Goal: Information Seeking & Learning: Learn about a topic

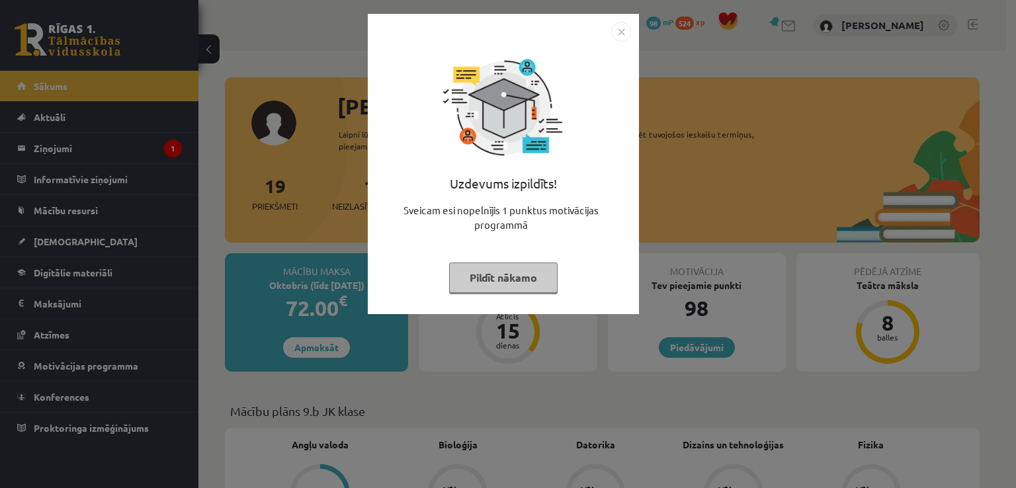
click at [532, 273] on button "Pildīt nākamo" at bounding box center [503, 278] width 109 height 30
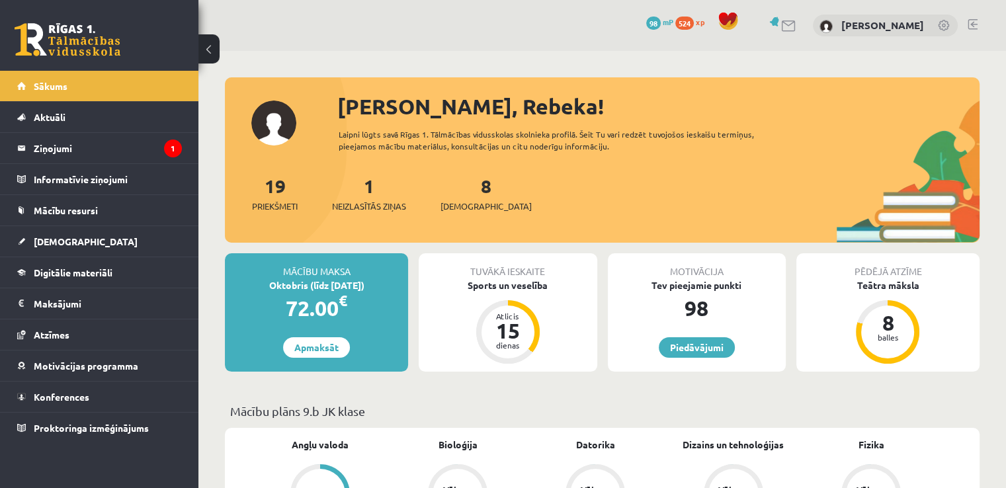
click at [371, 198] on div "1 Neizlasītās ziņas" at bounding box center [369, 192] width 74 height 41
click at [370, 203] on span "Neizlasītās ziņas" at bounding box center [369, 206] width 74 height 13
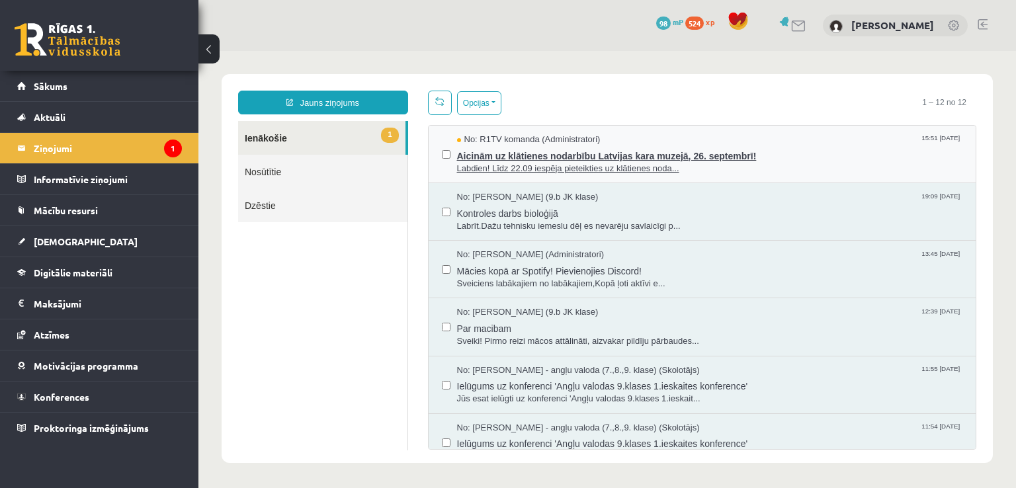
click at [566, 144] on span "No: R1TV komanda (Administratori)" at bounding box center [529, 140] width 144 height 13
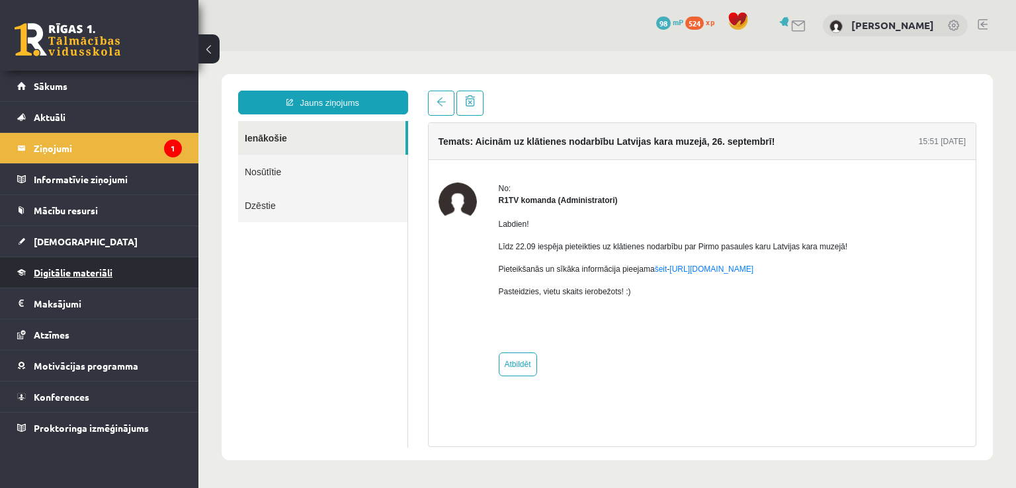
click at [116, 259] on link "Digitālie materiāli" at bounding box center [99, 272] width 165 height 30
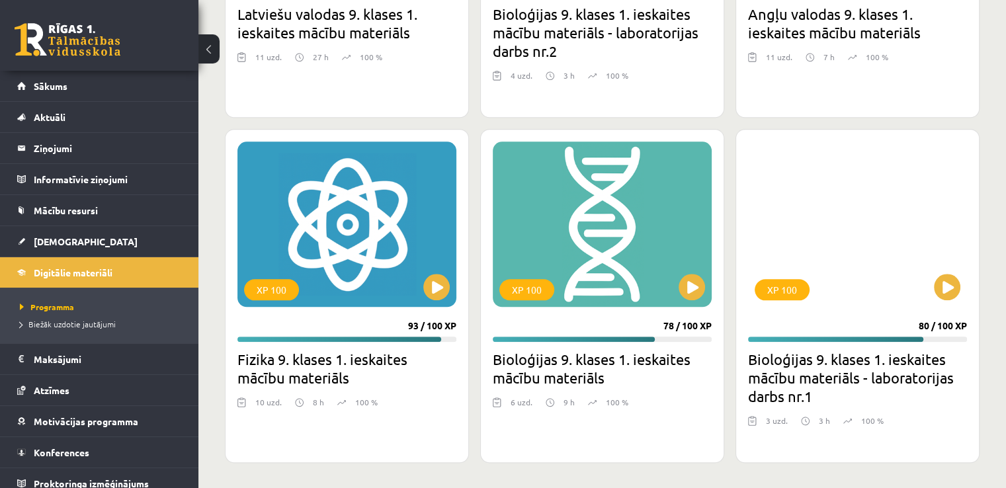
scroll to position [1422, 0]
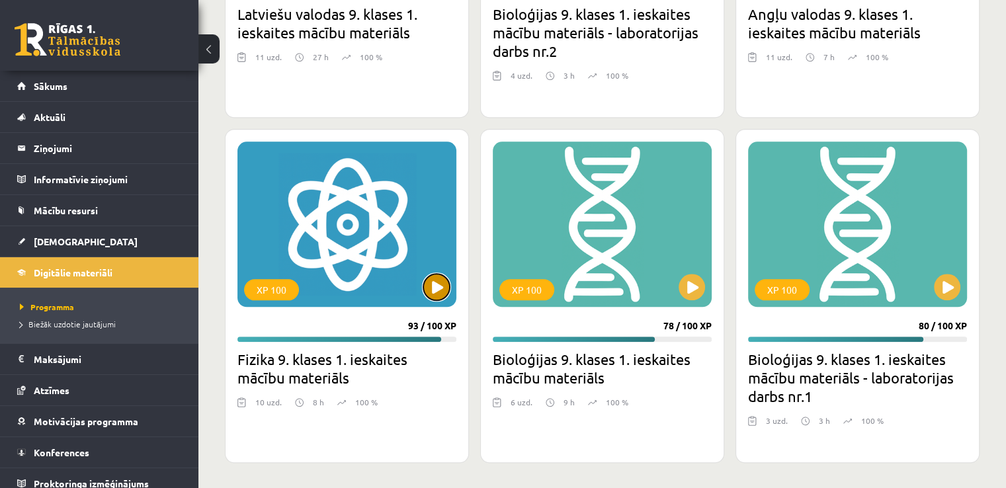
click at [440, 281] on button at bounding box center [436, 287] width 26 height 26
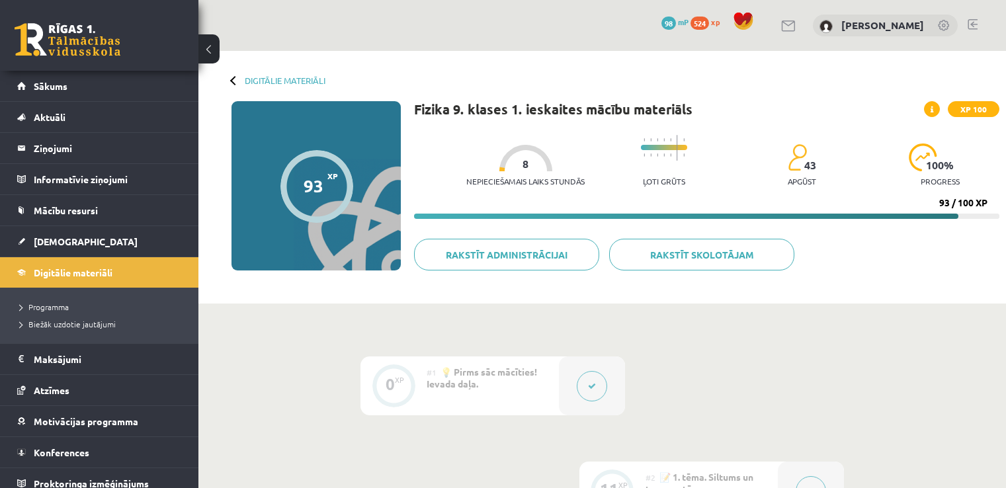
click at [440, 281] on div "Fizika 9. klases 1. ieskaites mācību materiāls XP 100 Nepieciešamais laiks stun…" at bounding box center [707, 199] width 586 height 196
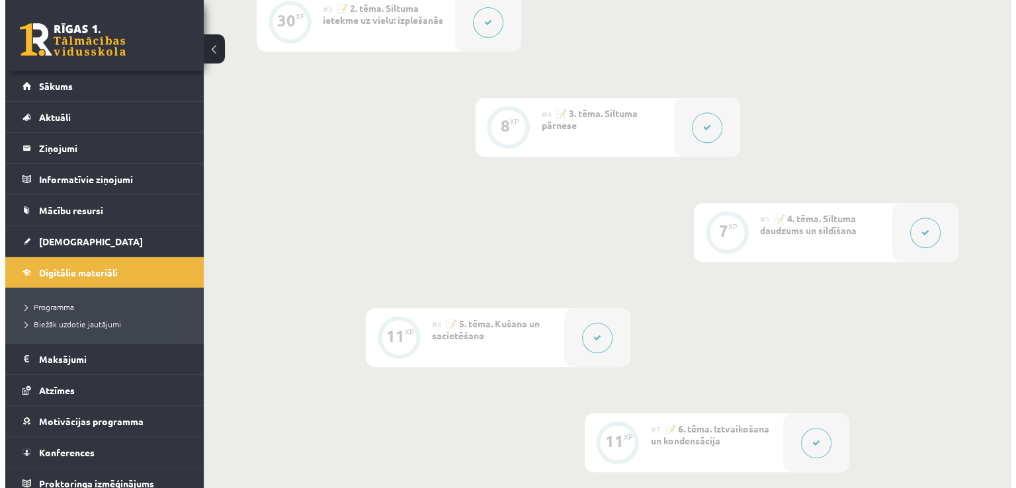
scroll to position [574, 0]
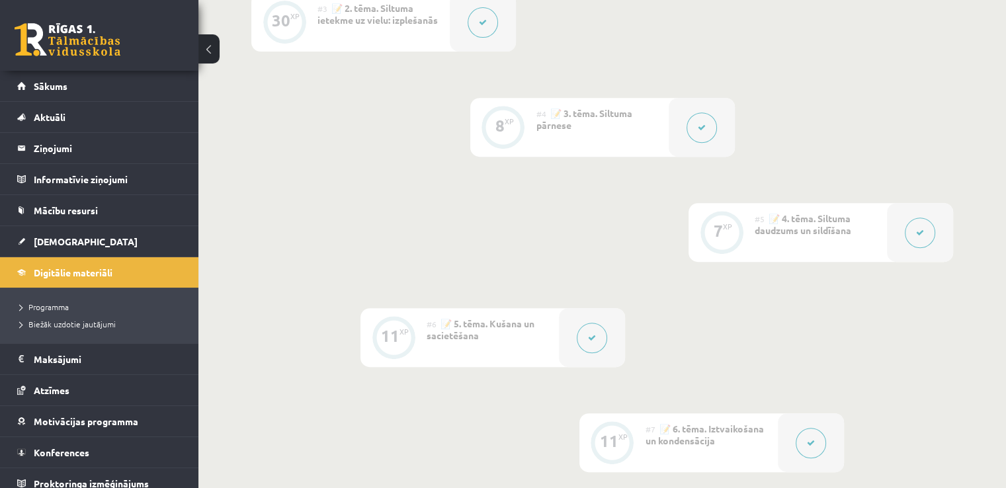
click at [600, 333] on button at bounding box center [592, 338] width 30 height 30
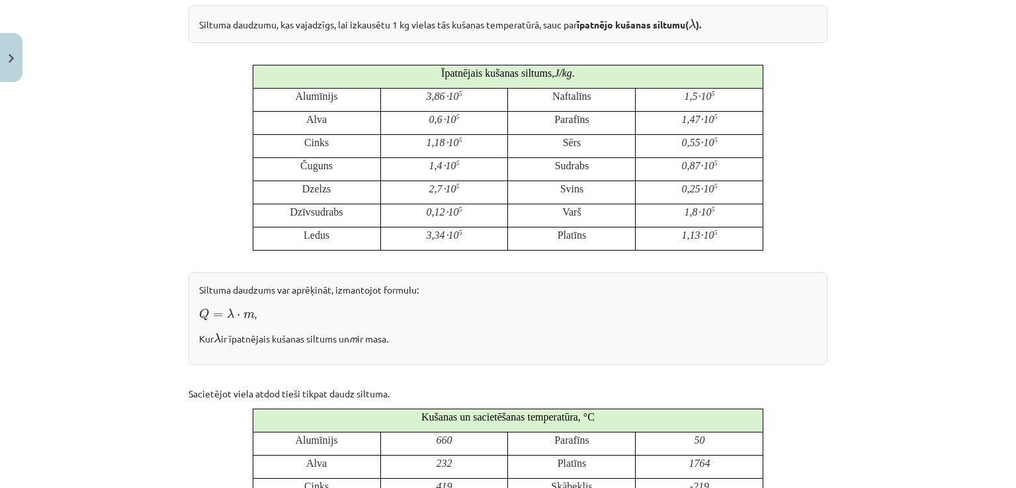
scroll to position [355, 0]
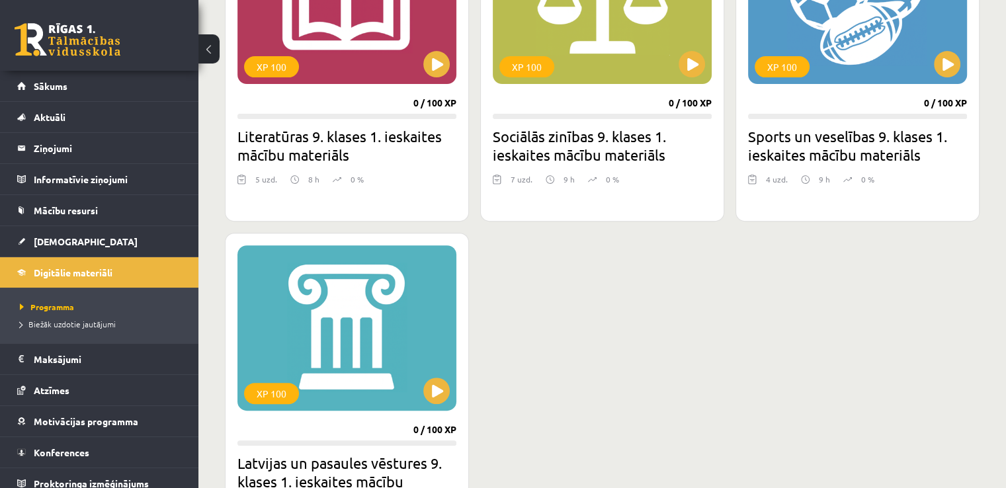
scroll to position [474, 0]
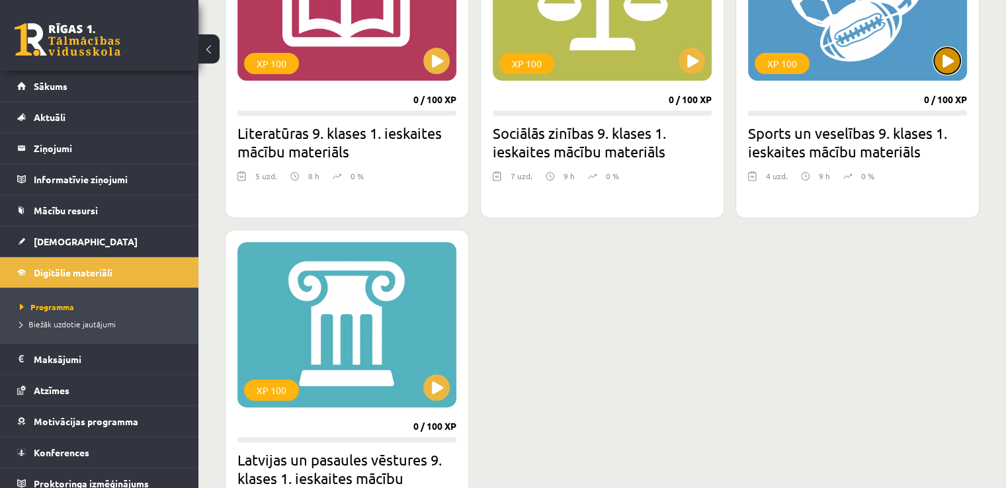
click at [956, 61] on button at bounding box center [947, 61] width 26 height 26
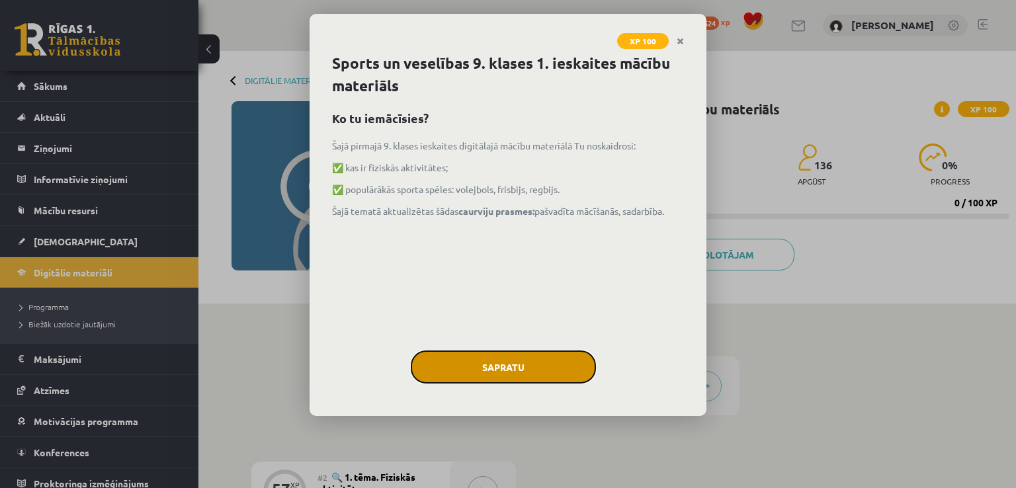
click at [570, 353] on button "Sapratu" at bounding box center [503, 367] width 185 height 33
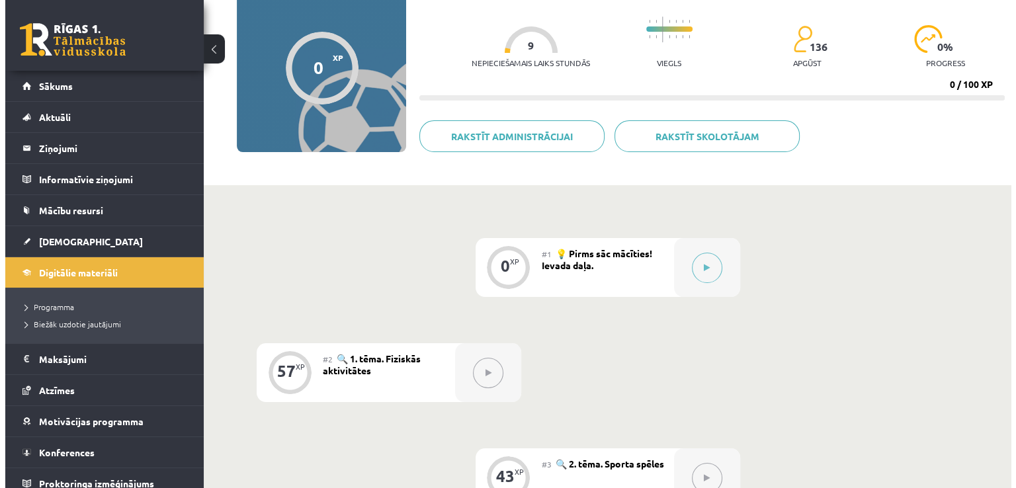
scroll to position [119, 0]
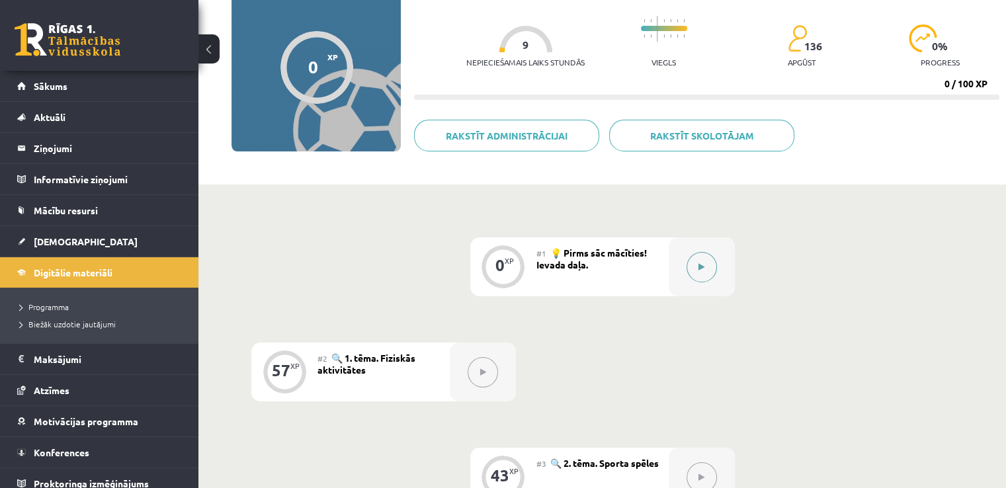
click at [709, 265] on button at bounding box center [702, 267] width 30 height 30
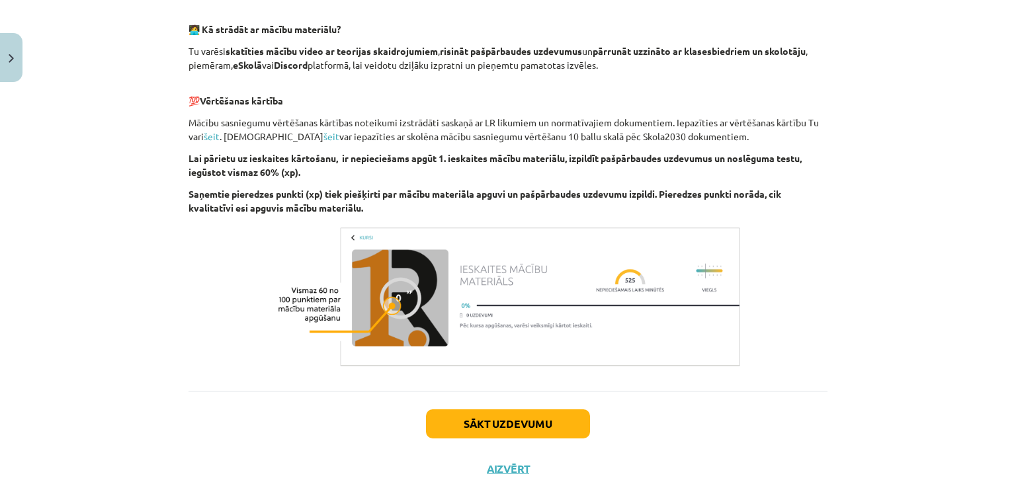
scroll to position [0, 0]
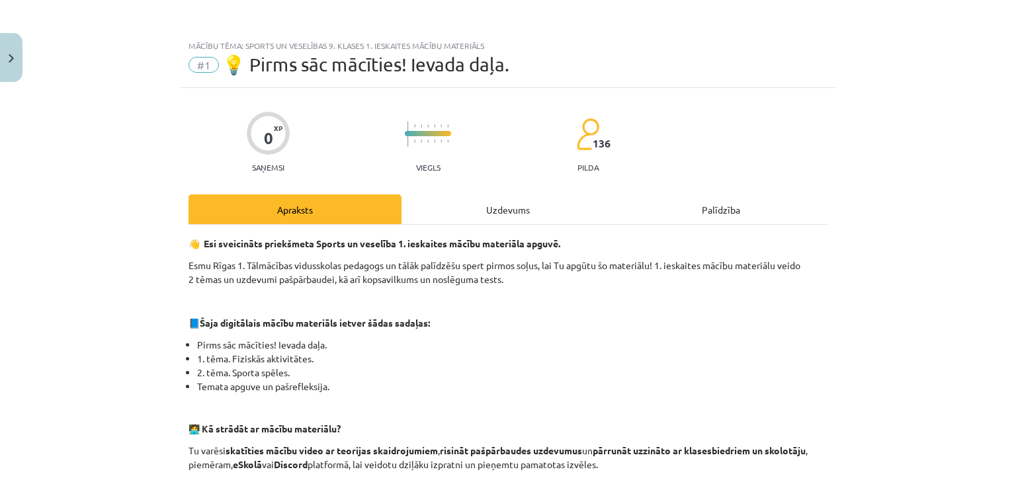
click at [489, 207] on div "Uzdevums" at bounding box center [508, 210] width 213 height 30
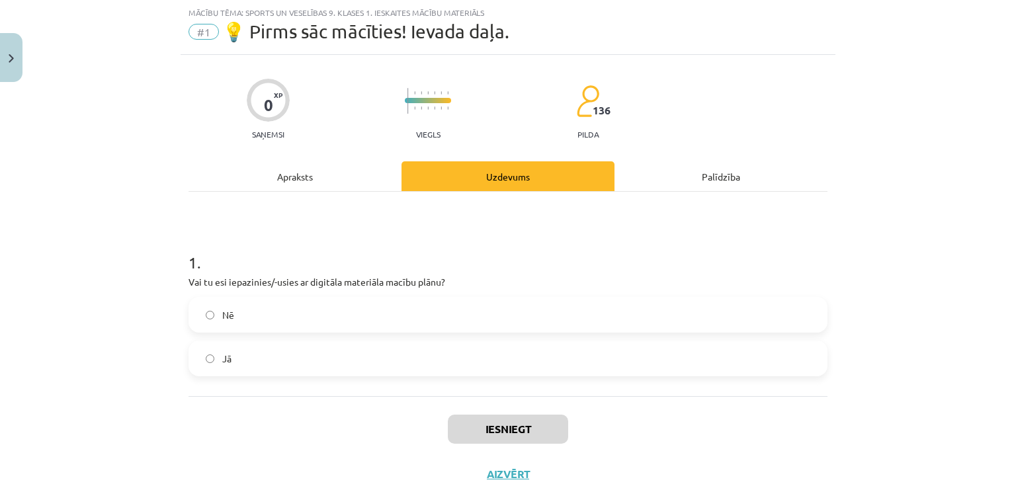
scroll to position [74, 0]
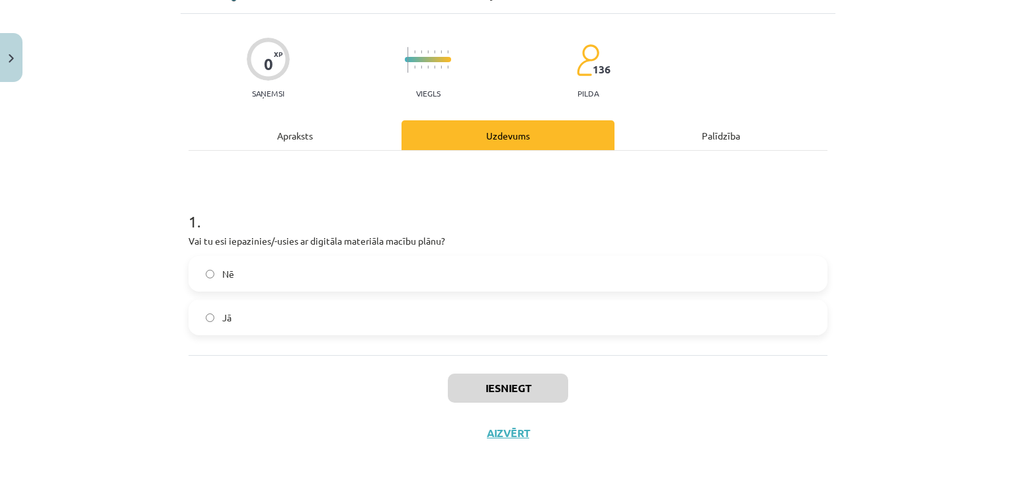
click at [410, 312] on label "Jā" at bounding box center [508, 317] width 636 height 33
click at [511, 379] on button "Iesniegt" at bounding box center [508, 388] width 120 height 29
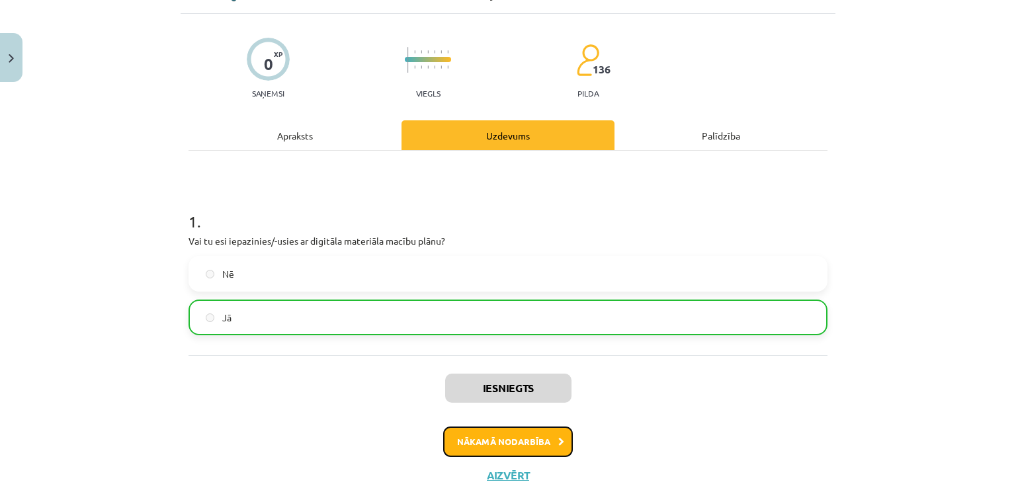
click at [532, 429] on button "Nākamā nodarbība" at bounding box center [508, 442] width 130 height 30
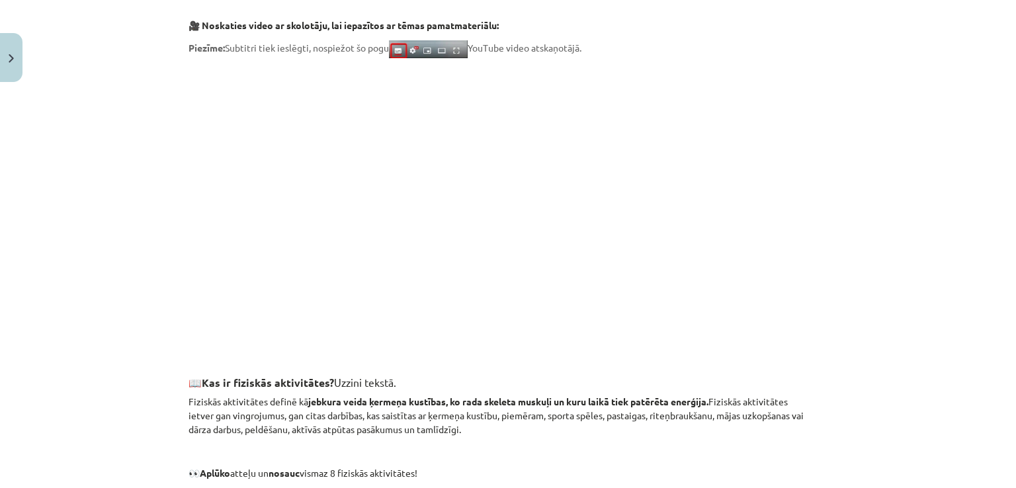
scroll to position [0, 0]
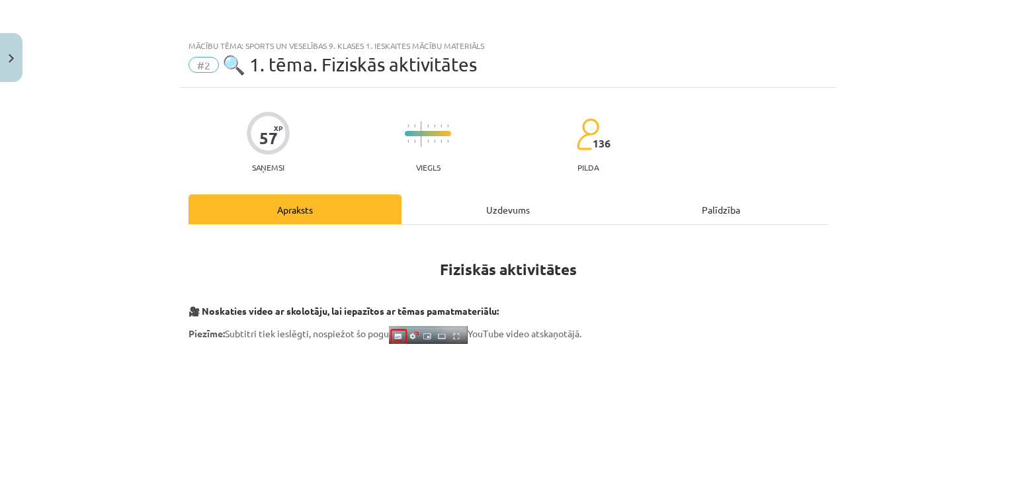
click at [513, 200] on div "Uzdevums" at bounding box center [508, 210] width 213 height 30
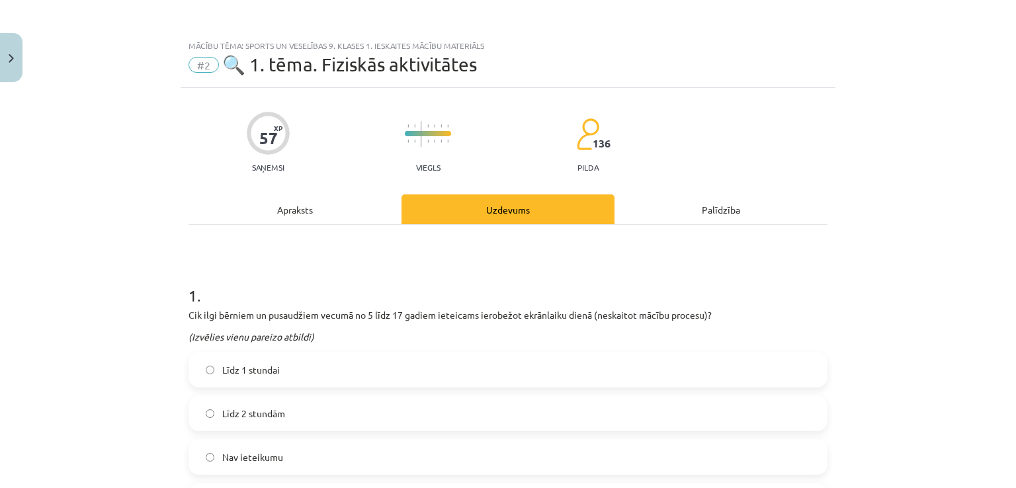
click at [307, 214] on div "Apraksts" at bounding box center [295, 210] width 213 height 30
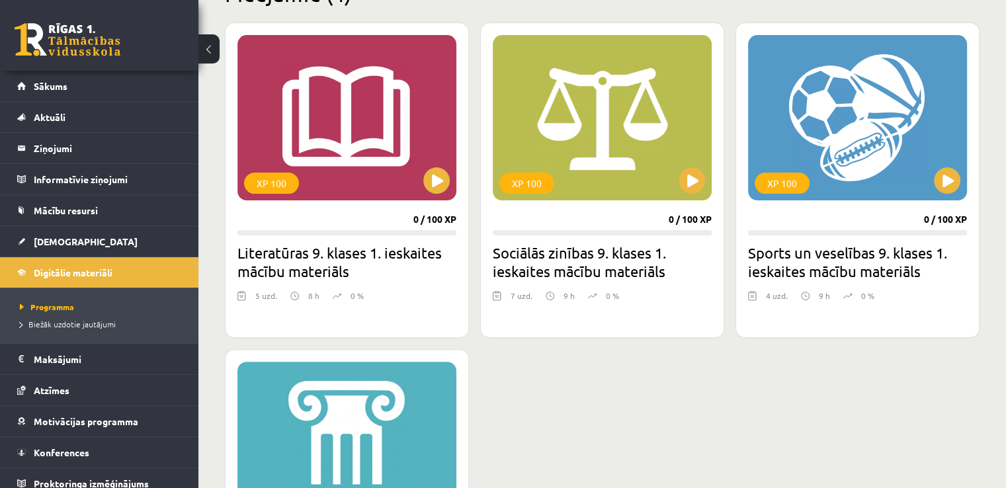
scroll to position [353, 0]
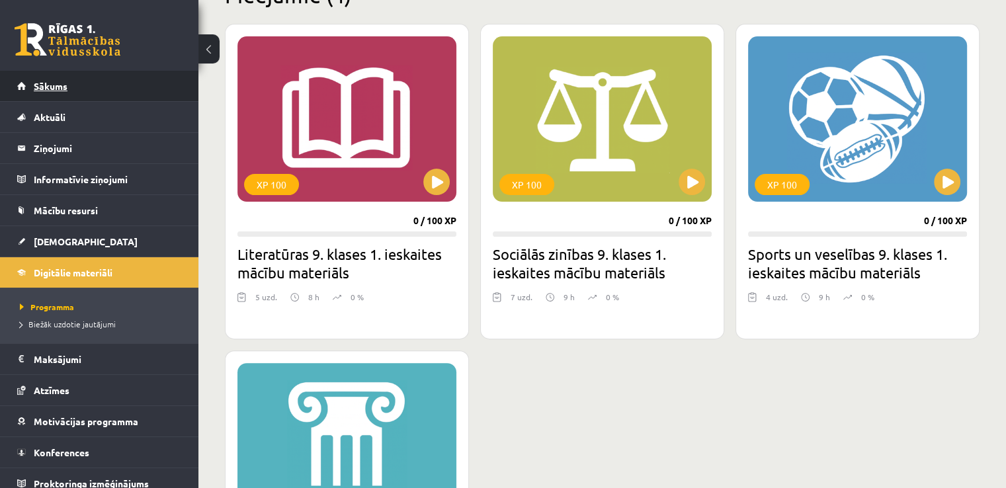
click at [69, 94] on link "Sākums" at bounding box center [99, 86] width 165 height 30
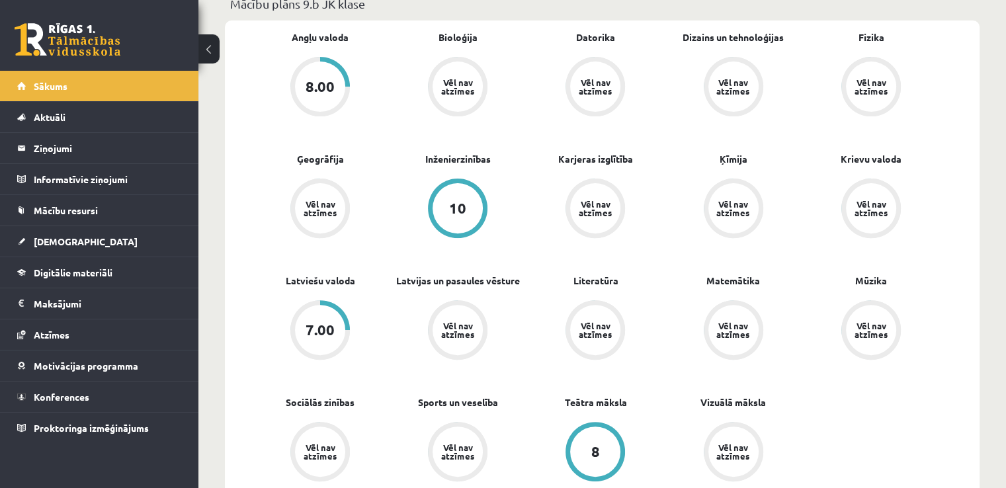
scroll to position [409, 0]
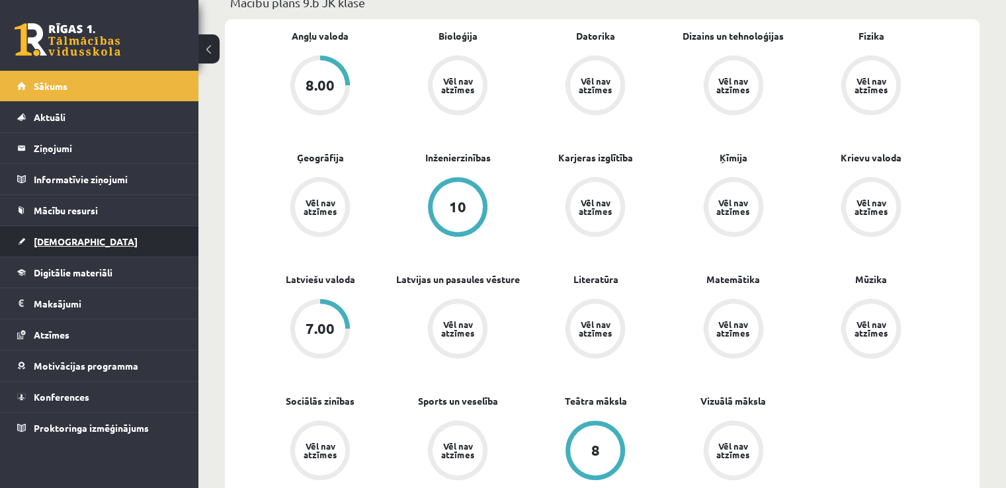
click at [122, 244] on link "[DEMOGRAPHIC_DATA]" at bounding box center [99, 241] width 165 height 30
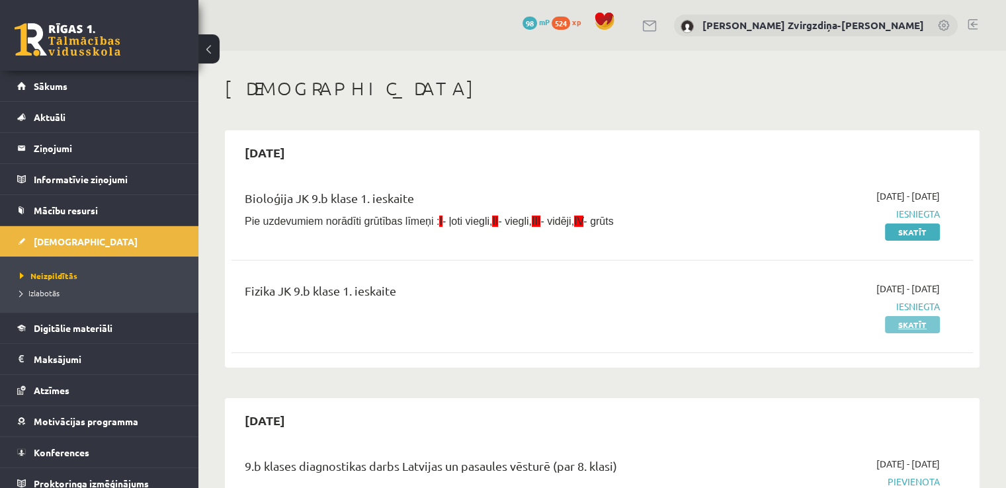
click at [929, 320] on link "Skatīt" at bounding box center [912, 324] width 55 height 17
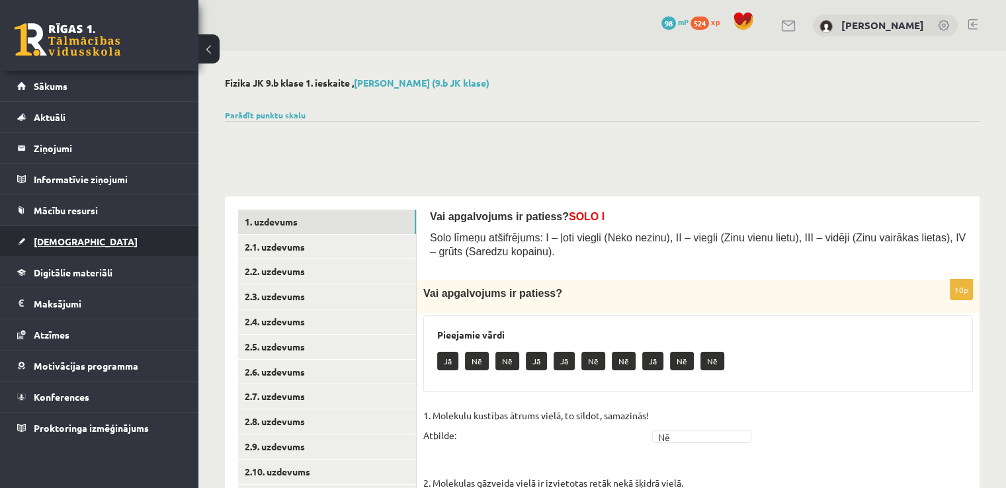
click at [82, 238] on link "[DEMOGRAPHIC_DATA]" at bounding box center [99, 241] width 165 height 30
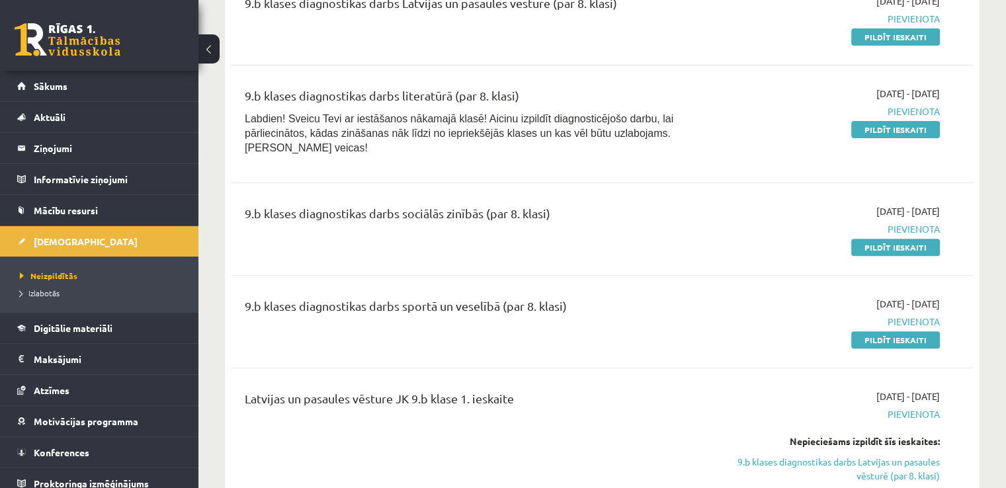
scroll to position [459, 0]
